Goal: Information Seeking & Learning: Learn about a topic

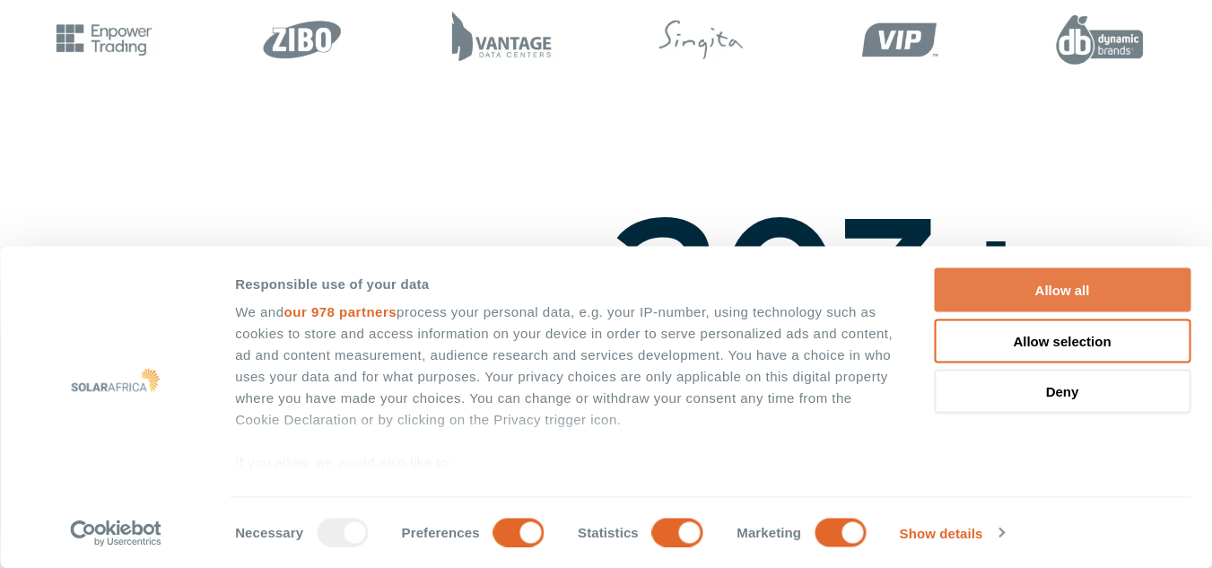
click at [1059, 286] on button "Allow all" at bounding box center [1062, 290] width 257 height 44
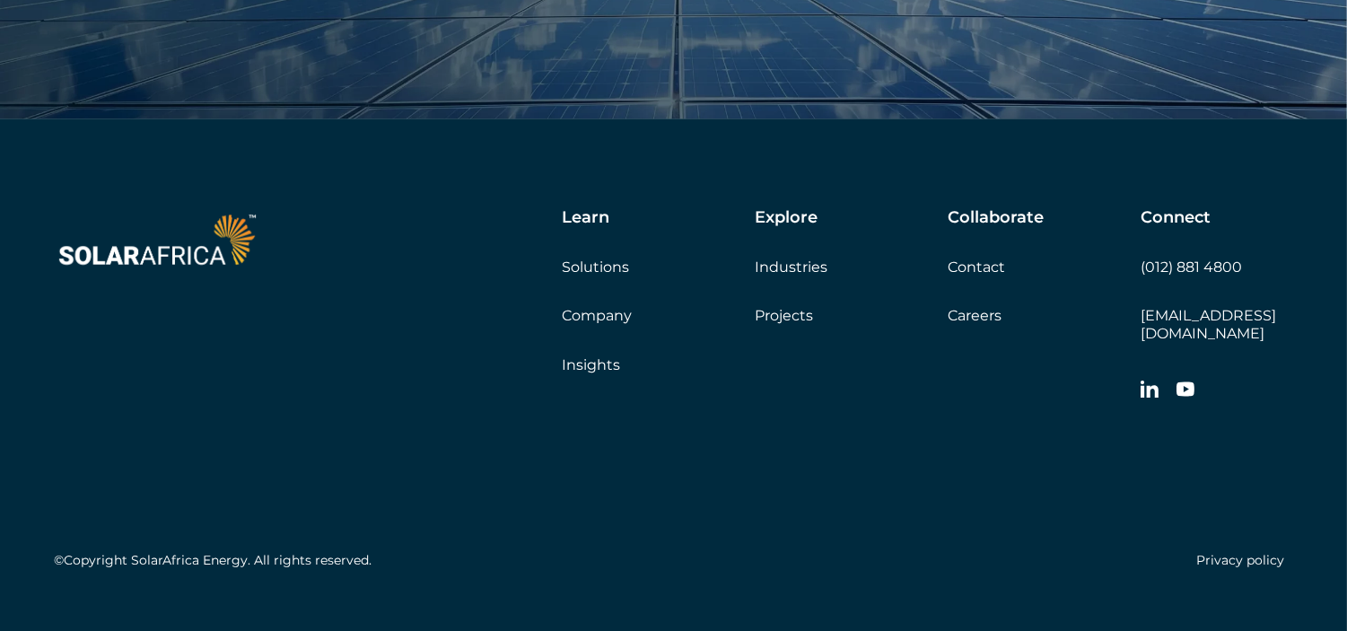
scroll to position [6120, 0]
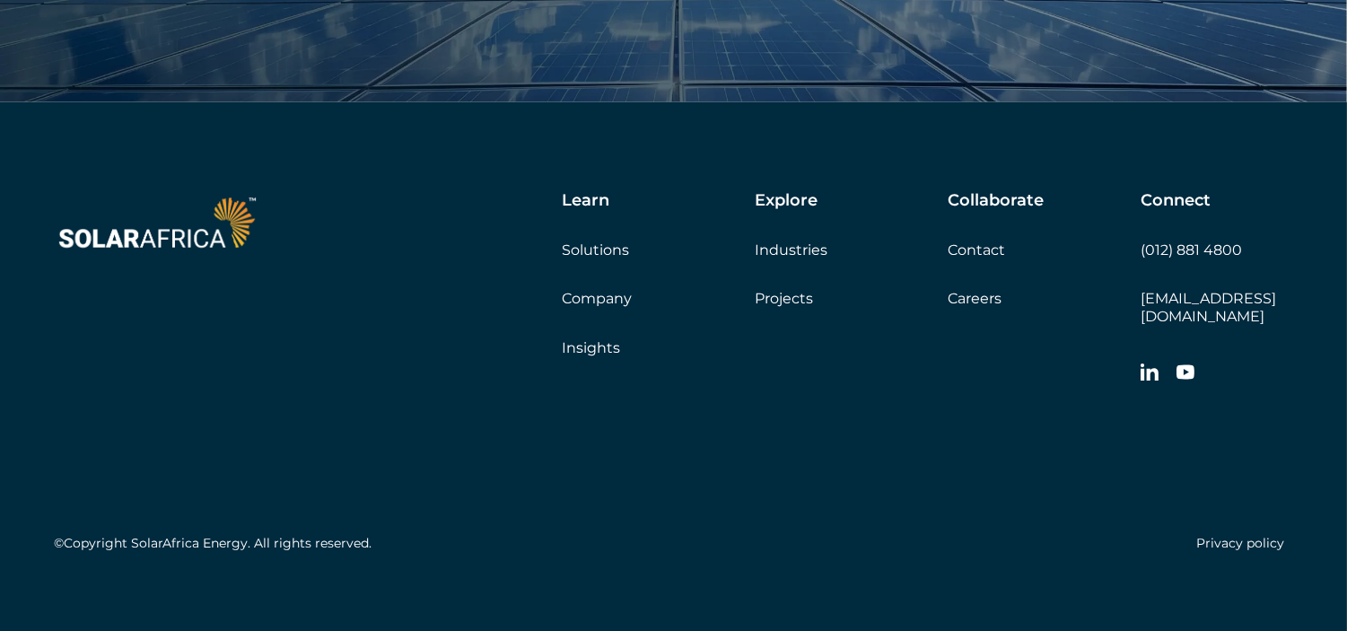
click at [794, 294] on link "Projects" at bounding box center [784, 298] width 58 height 17
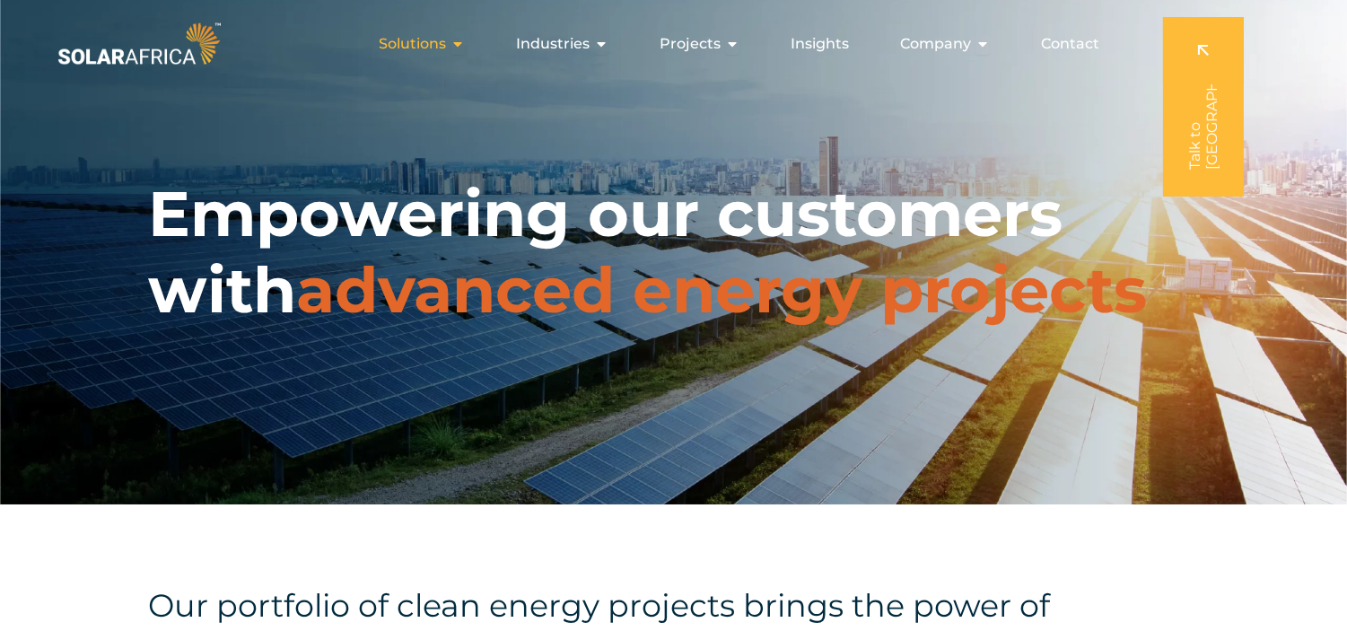
click at [427, 33] on span "Solutions" at bounding box center [412, 44] width 67 height 22
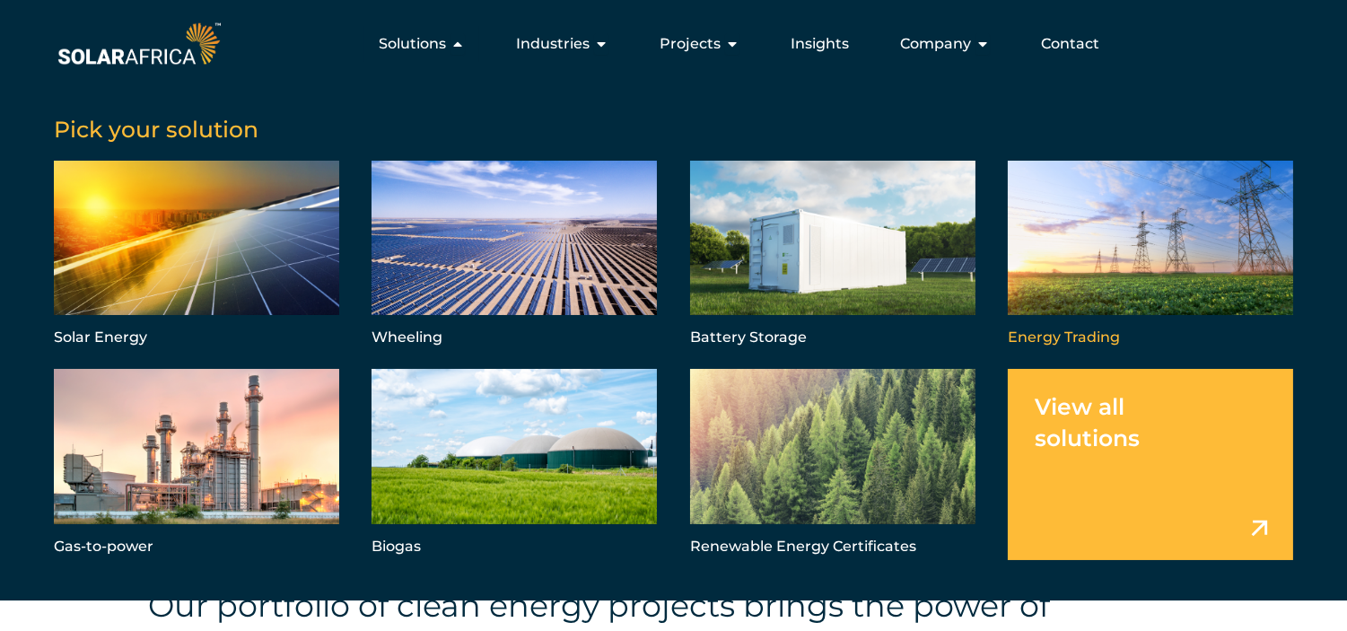
click at [1100, 279] on link "Menu" at bounding box center [1150, 256] width 285 height 191
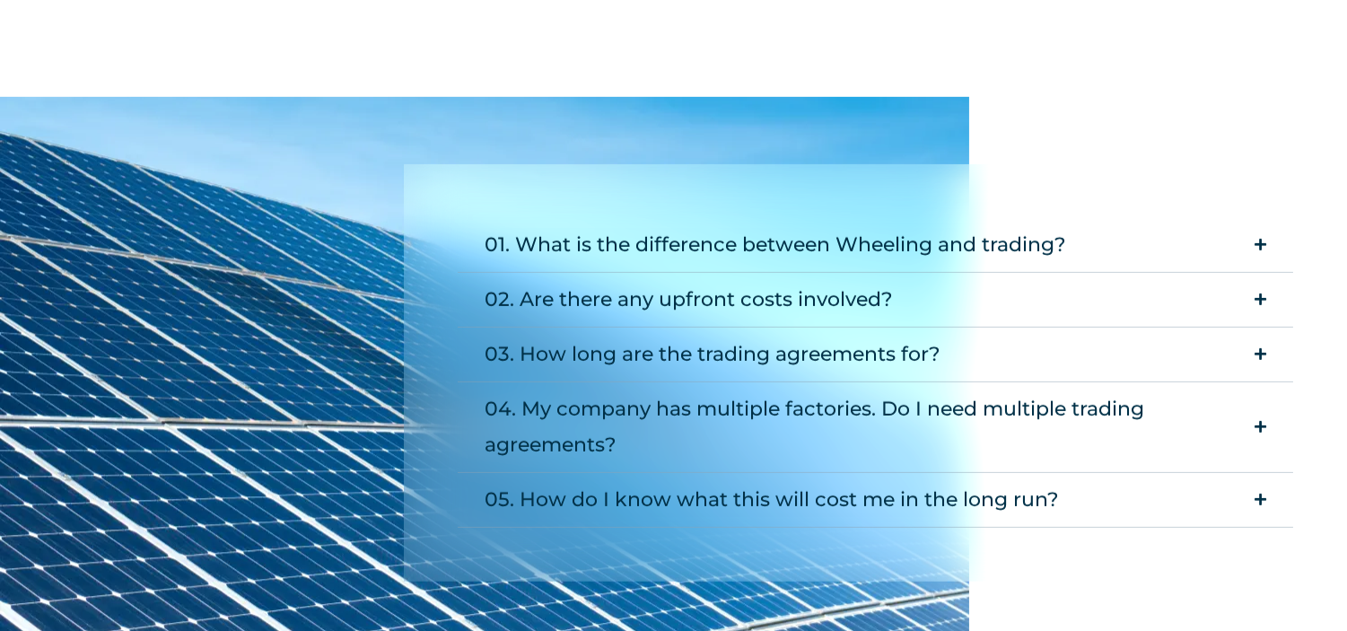
scroll to position [1795, 0]
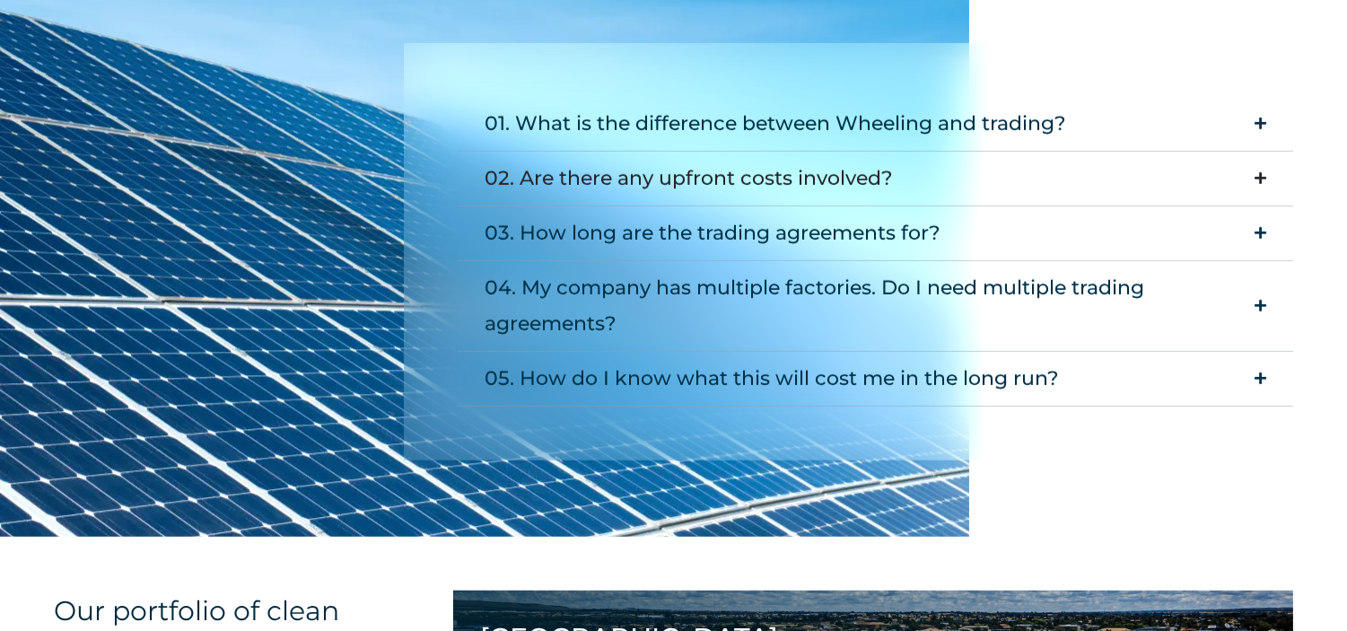
click at [974, 176] on summary "02. Are there any upfront costs involved?" at bounding box center [875, 179] width 835 height 55
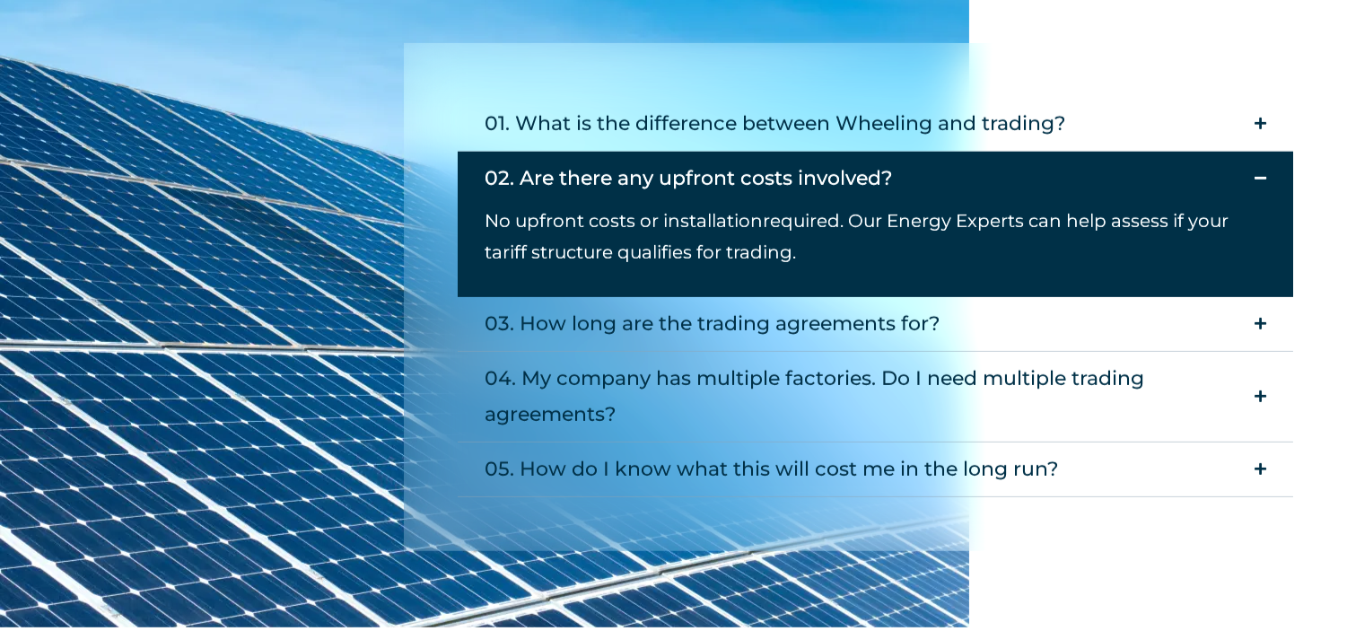
click at [974, 176] on summary "02. Are there any upfront costs involved?" at bounding box center [875, 179] width 835 height 54
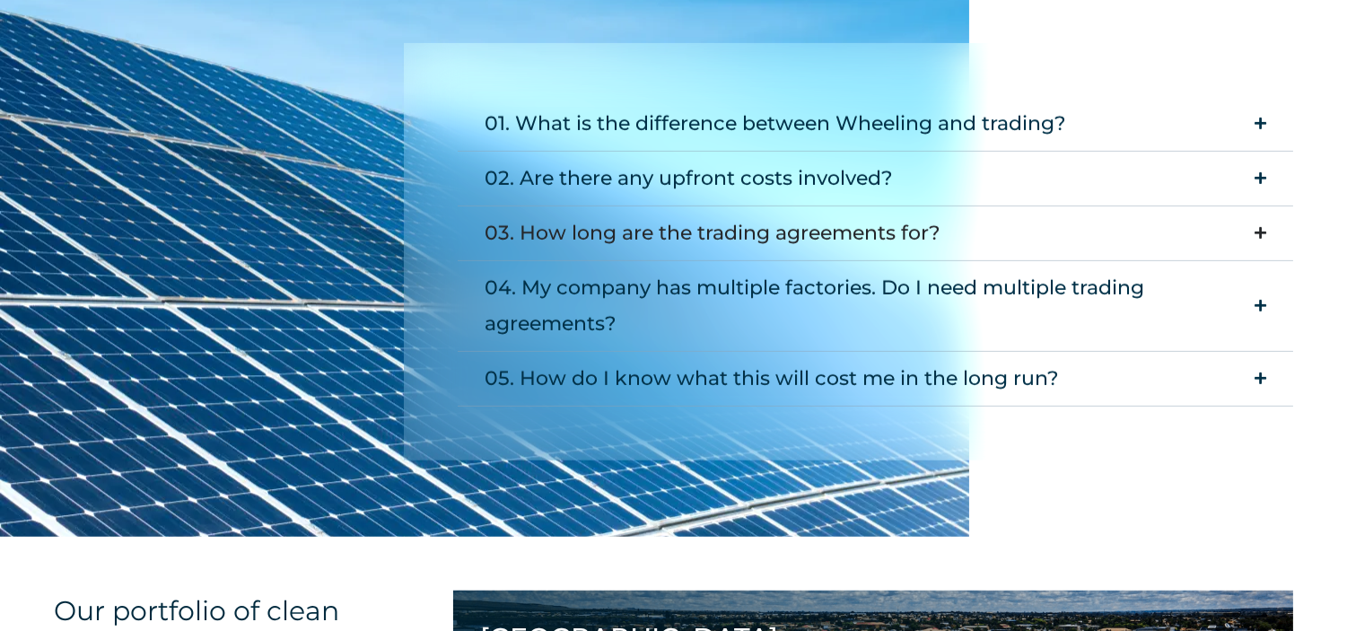
click at [957, 225] on summary "03. How long are the trading agreements for?" at bounding box center [875, 233] width 835 height 55
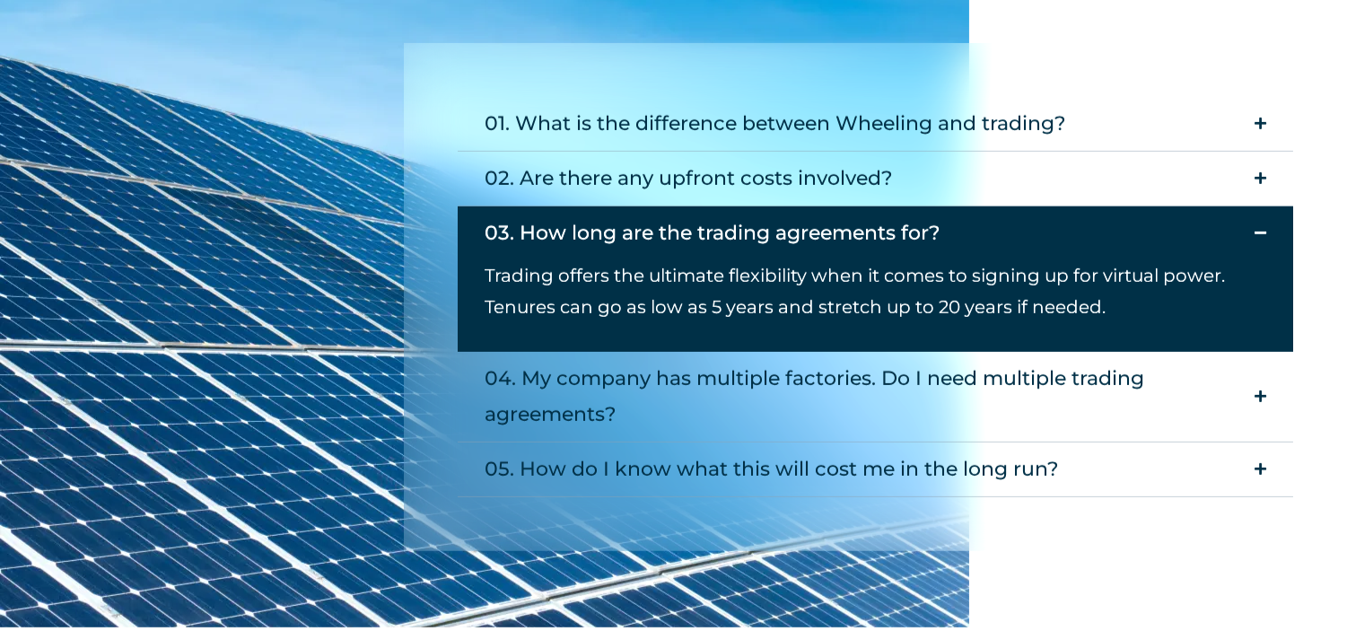
click at [957, 225] on summary "03. How long are the trading agreements for?" at bounding box center [875, 233] width 835 height 54
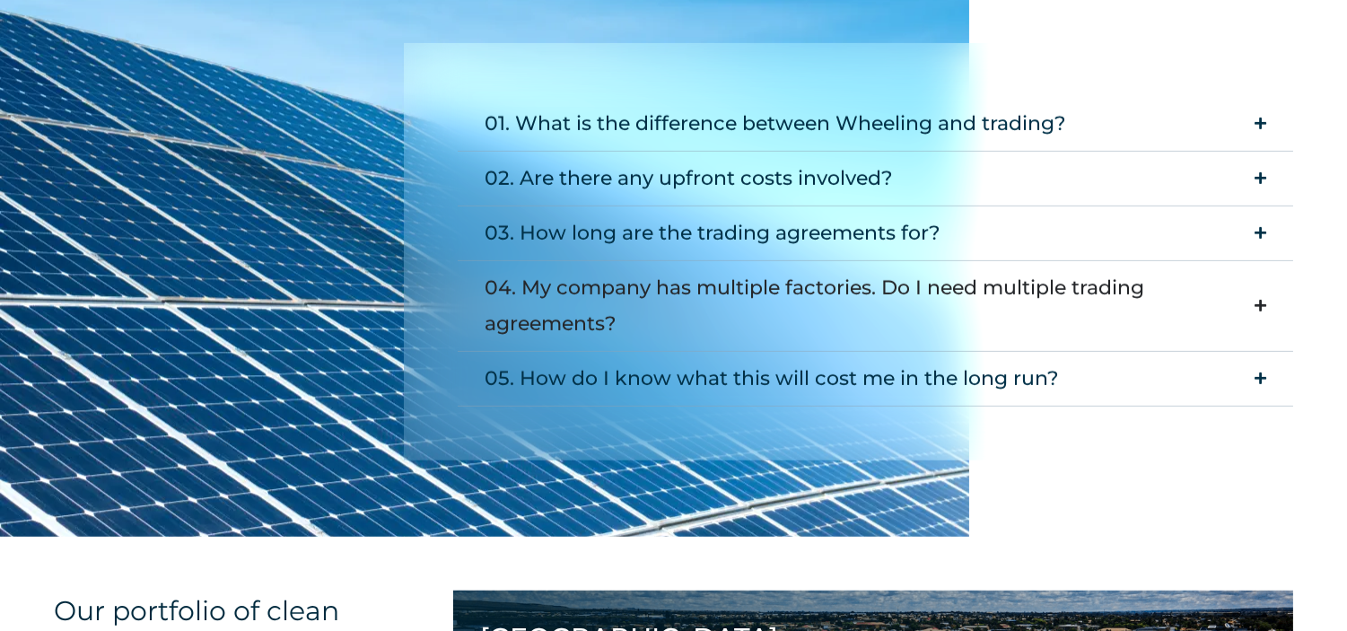
click at [927, 324] on div "04. My company has multiple factories. Do I need multiple trading agreements?" at bounding box center [865, 306] width 761 height 72
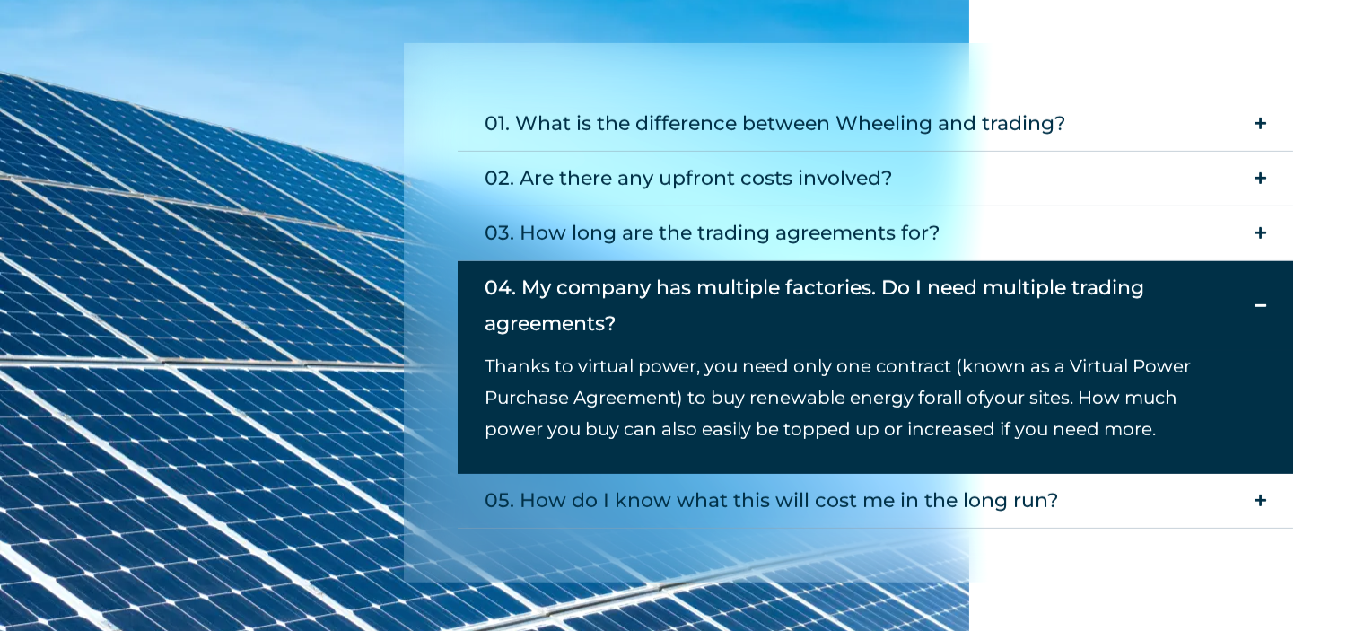
click at [927, 324] on div "04. My company has multiple factories. Do I need multiple trading agreements?" at bounding box center [865, 306] width 761 height 72
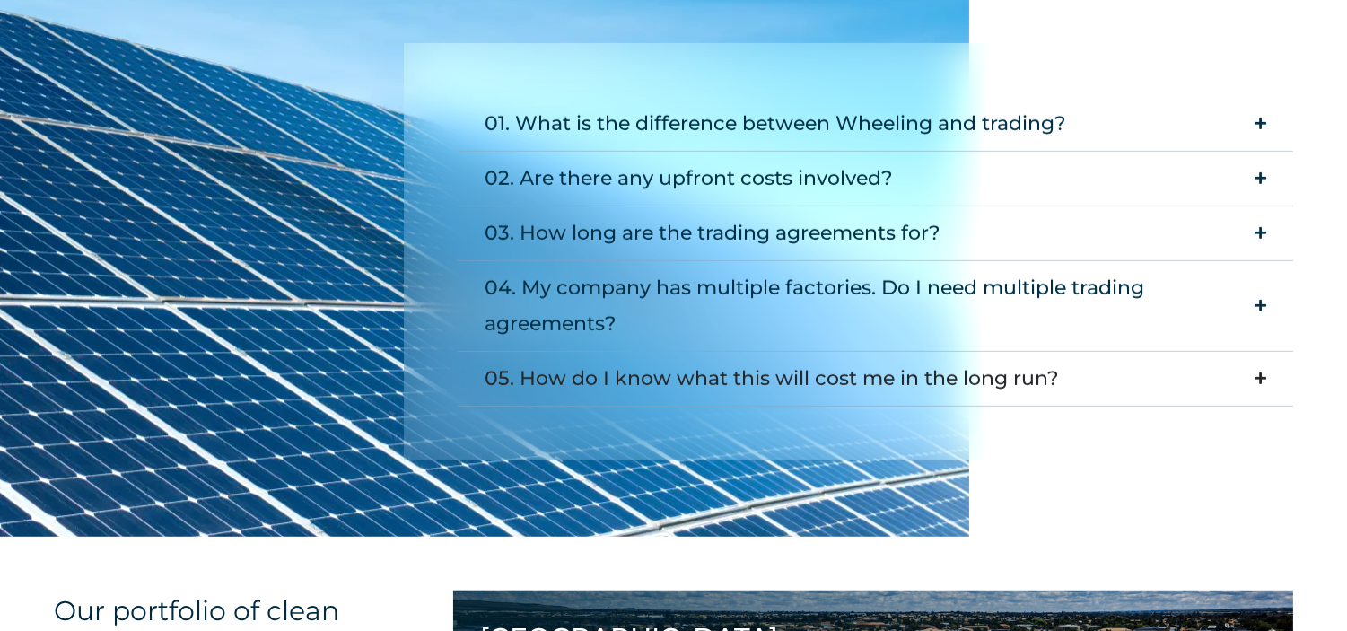
click at [920, 381] on div "05. How do I know what this will cost me in the long run?" at bounding box center [772, 379] width 574 height 36
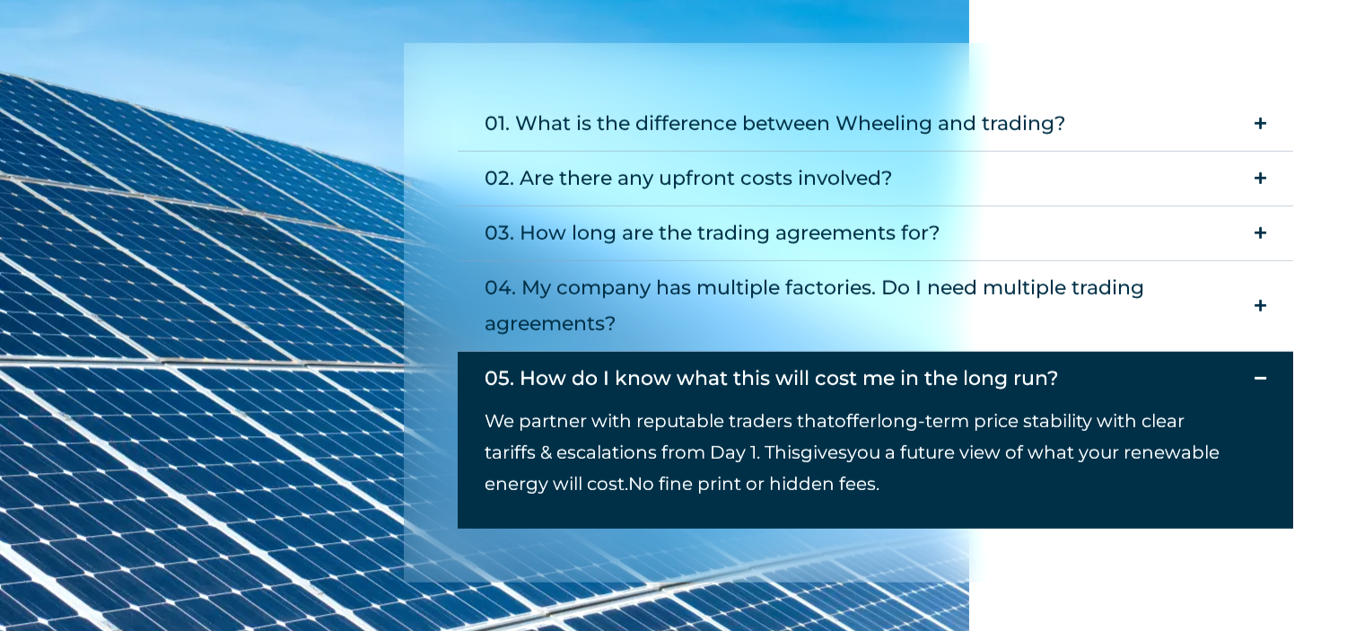
click at [920, 381] on div "05. How do I know what this will cost me in the long run?" at bounding box center [772, 379] width 574 height 36
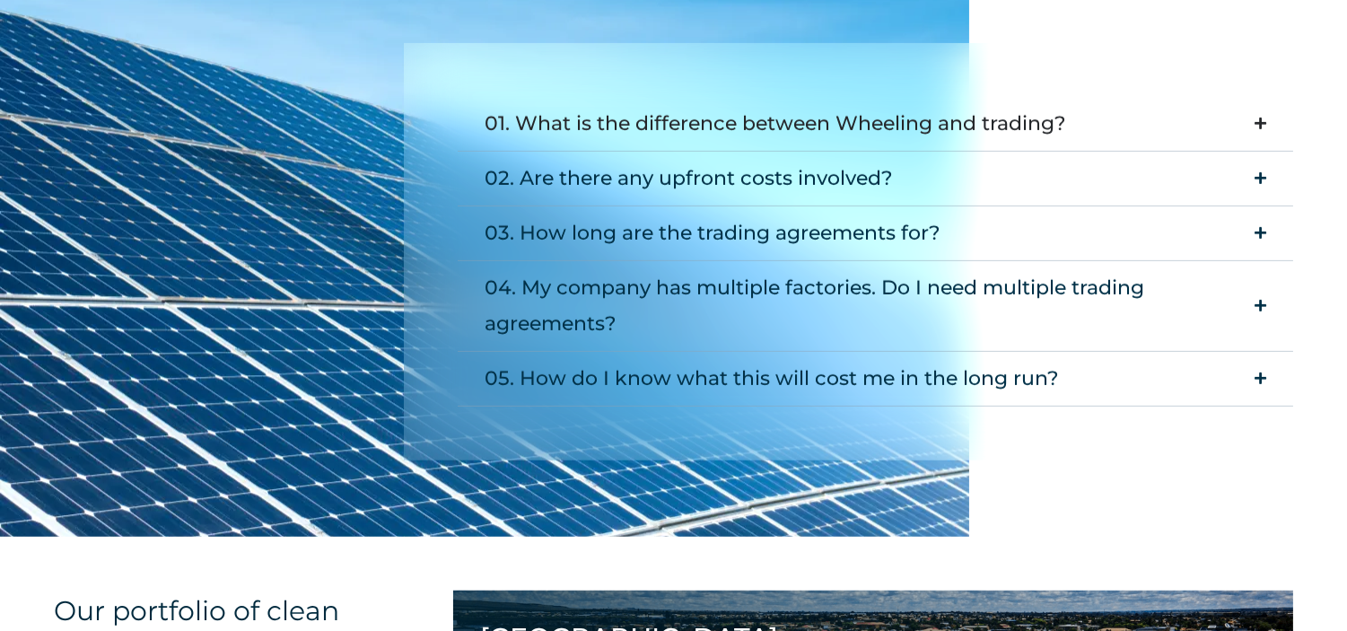
click at [910, 129] on div "01. What is the difference between Wheeling and trading?" at bounding box center [775, 124] width 581 height 36
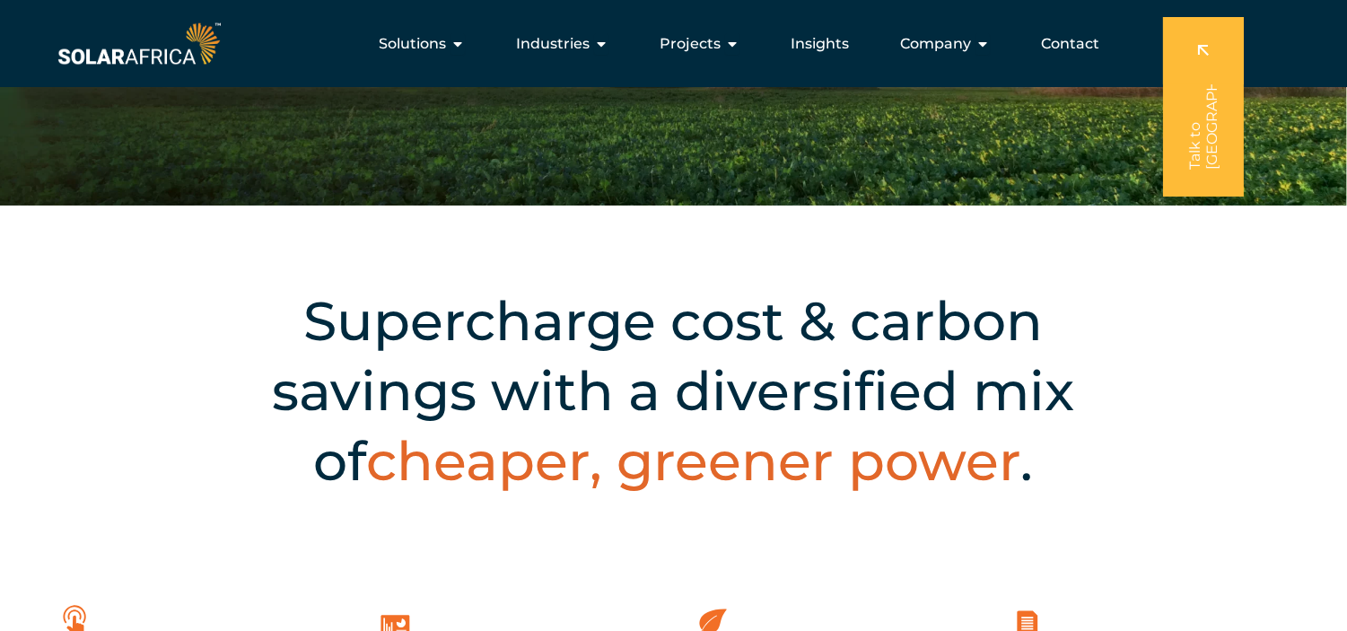
scroll to position [0, 0]
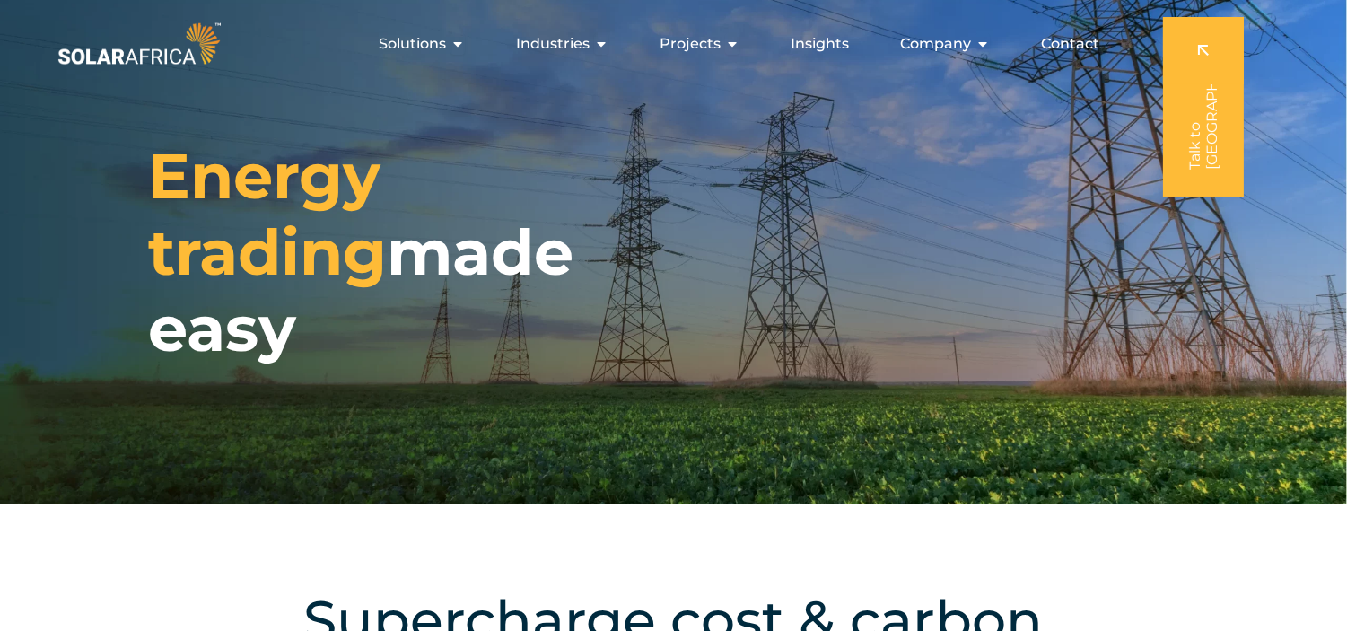
click at [109, 48] on img at bounding box center [139, 43] width 170 height 51
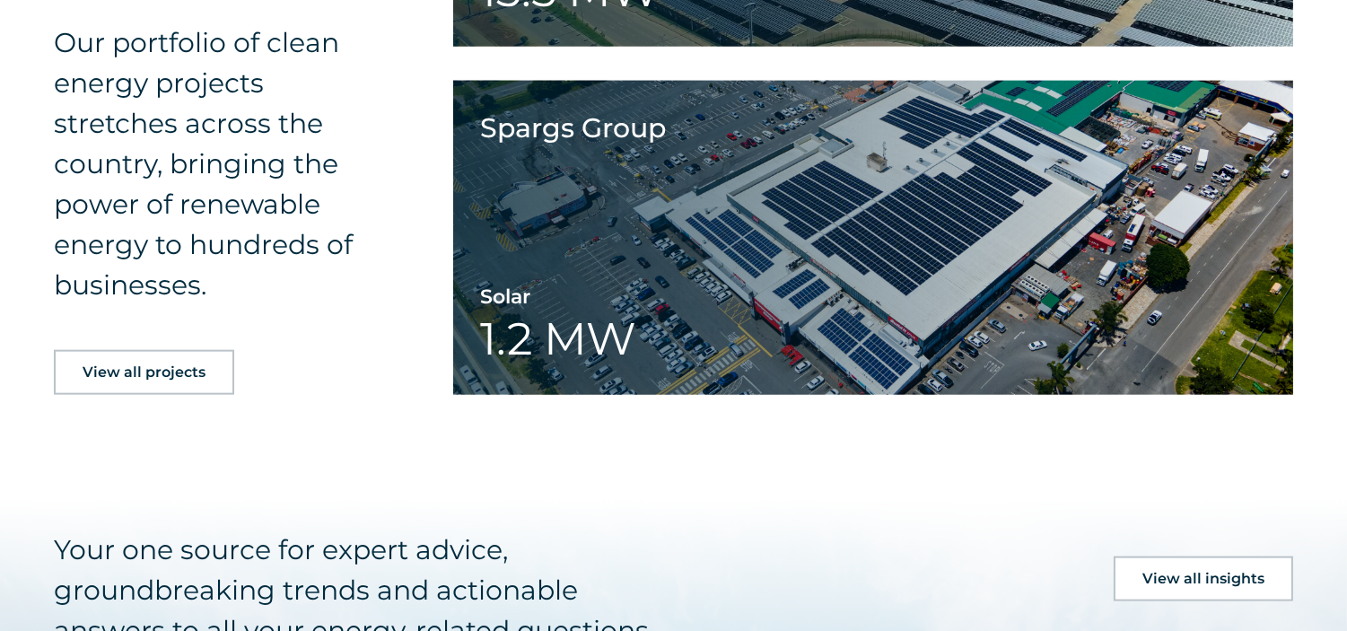
scroll to position [4425, 0]
